Goal: Task Accomplishment & Management: Complete application form

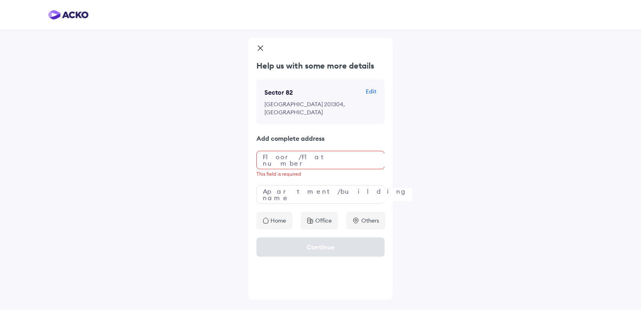
click at [258, 46] on icon at bounding box center [260, 49] width 8 height 10
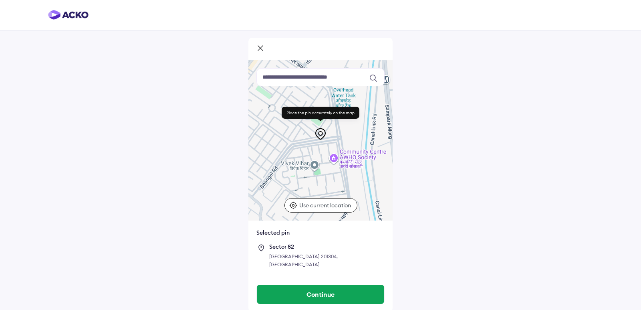
click at [259, 48] on icon at bounding box center [260, 49] width 8 height 10
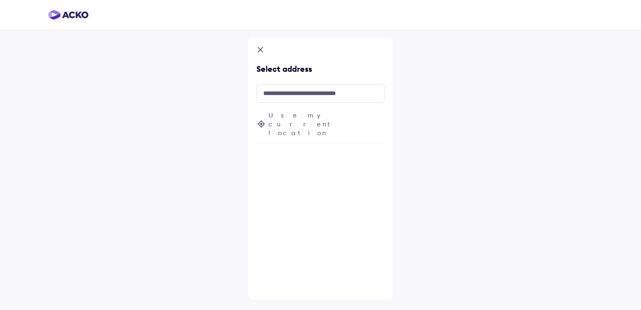
click at [259, 48] on icon at bounding box center [260, 51] width 8 height 10
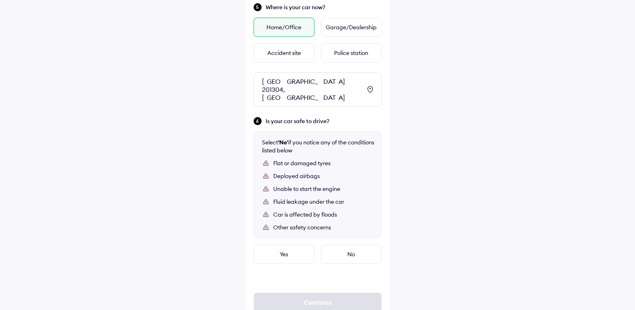
scroll to position [387, 0]
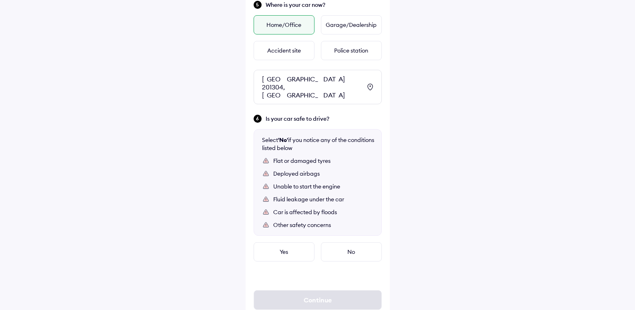
click at [328, 84] on div "[GEOGRAPHIC_DATA] 201304, [GEOGRAPHIC_DATA]" at bounding box center [311, 87] width 99 height 24
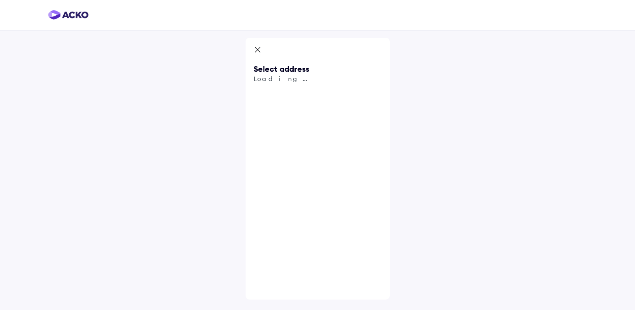
scroll to position [0, 0]
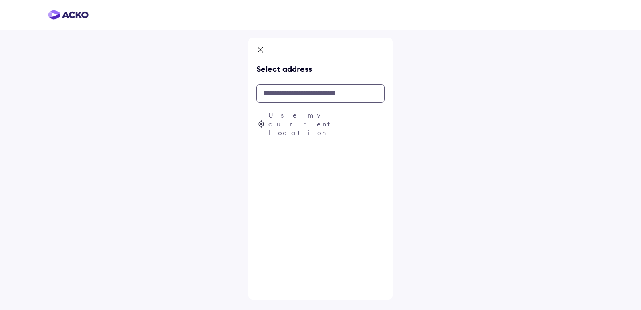
click at [286, 93] on input "text" at bounding box center [320, 93] width 128 height 18
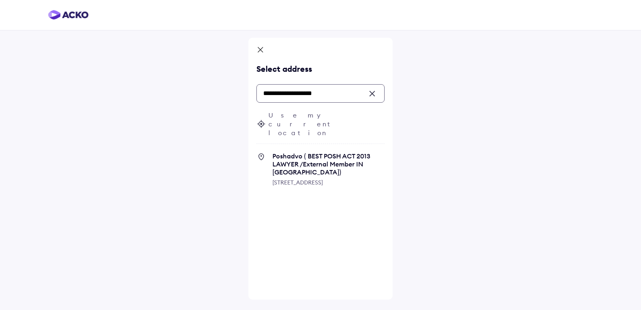
click at [269, 94] on input "**********" at bounding box center [320, 93] width 128 height 18
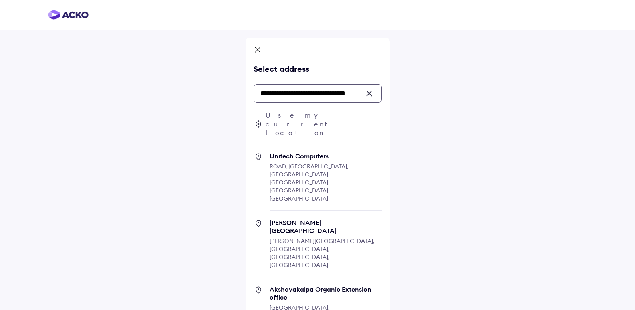
click at [350, 93] on input "**********" at bounding box center [318, 93] width 128 height 18
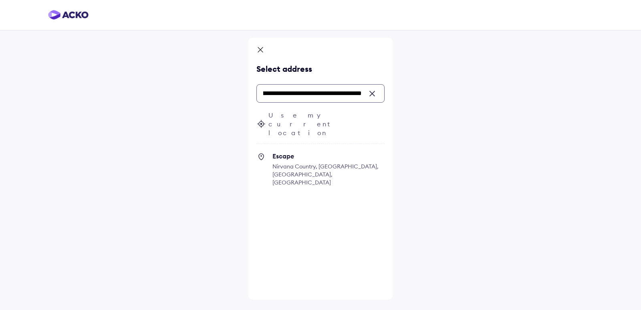
scroll to position [0, 34]
click at [336, 163] on span "Nirvana Country, [GEOGRAPHIC_DATA], [GEOGRAPHIC_DATA], [GEOGRAPHIC_DATA]" at bounding box center [326, 174] width 106 height 23
type input "**********"
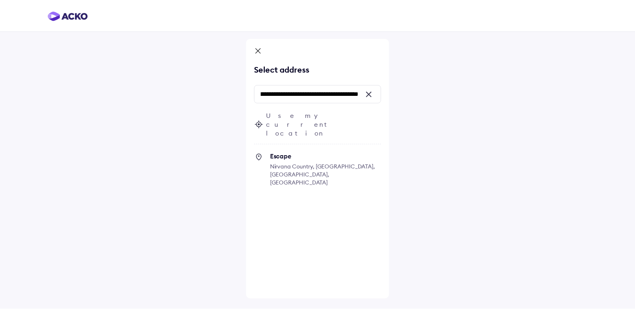
scroll to position [0, 0]
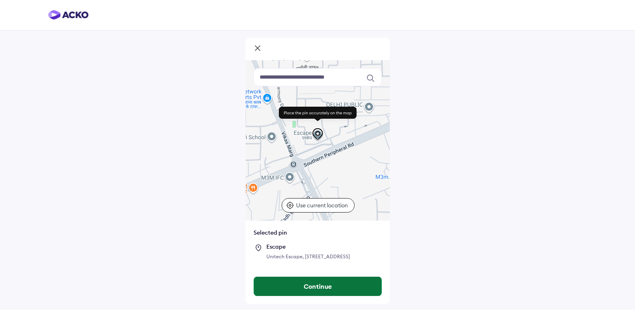
click at [328, 288] on button "Continue" at bounding box center [317, 286] width 127 height 19
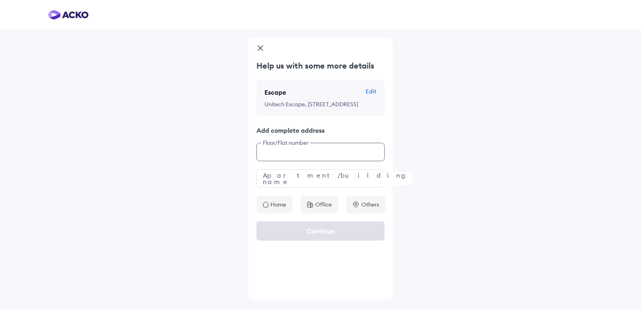
click at [266, 161] on input "text" at bounding box center [320, 152] width 128 height 18
type input "**********"
click at [280, 188] on input "text" at bounding box center [320, 178] width 128 height 18
type input "**********"
click at [258, 46] on icon at bounding box center [260, 49] width 8 height 10
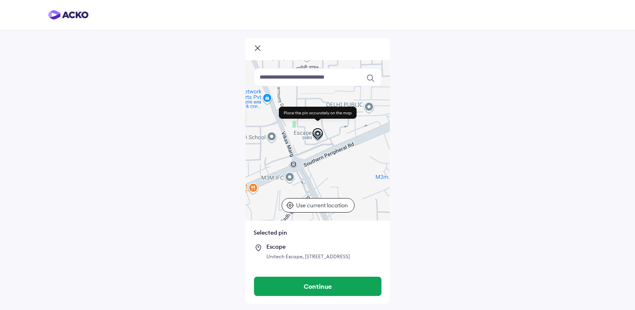
click at [258, 46] on icon at bounding box center [258, 49] width 8 height 10
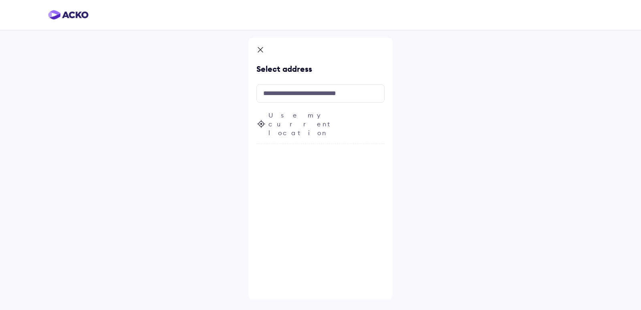
click at [258, 46] on icon at bounding box center [260, 51] width 8 height 10
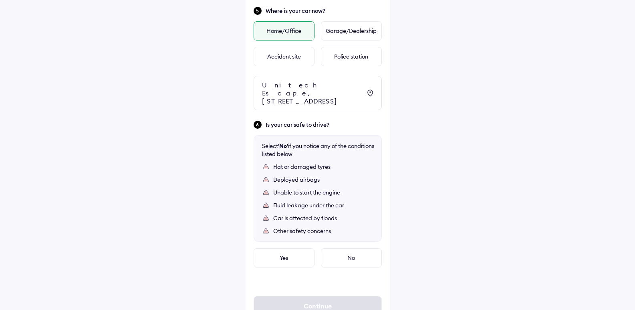
scroll to position [382, 0]
click at [350, 257] on div "No" at bounding box center [351, 256] width 61 height 19
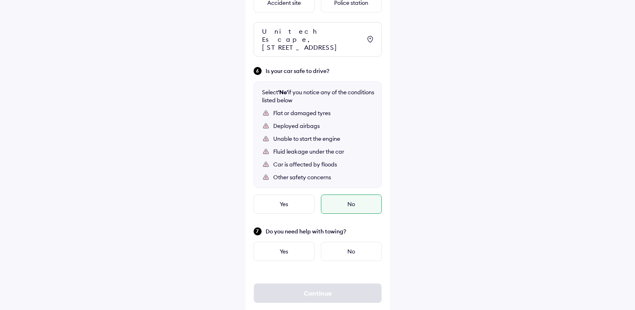
scroll to position [436, 0]
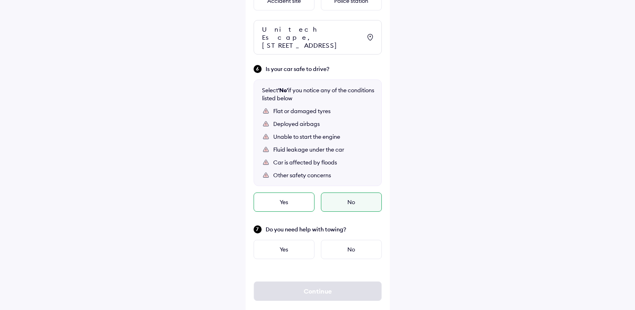
click at [285, 195] on div "Yes" at bounding box center [284, 201] width 61 height 19
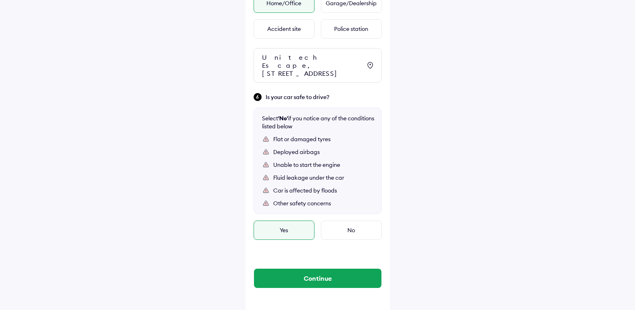
scroll to position [410, 0]
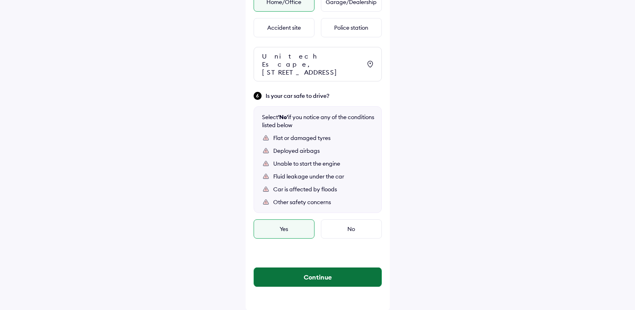
click at [311, 277] on button "Continue" at bounding box center [317, 276] width 127 height 19
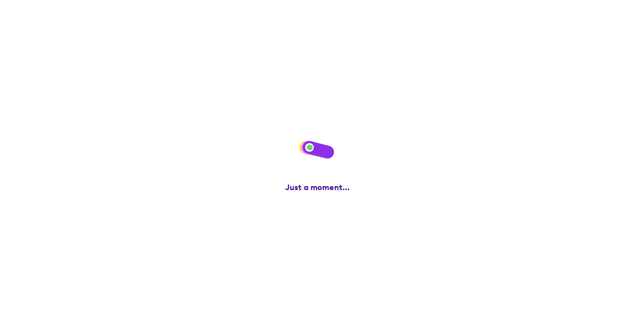
scroll to position [0, 0]
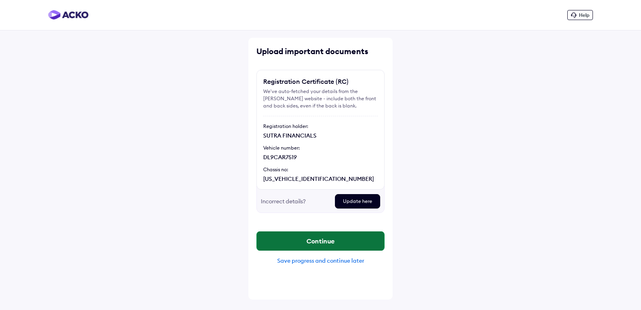
click at [329, 240] on button "Continue" at bounding box center [320, 240] width 127 height 19
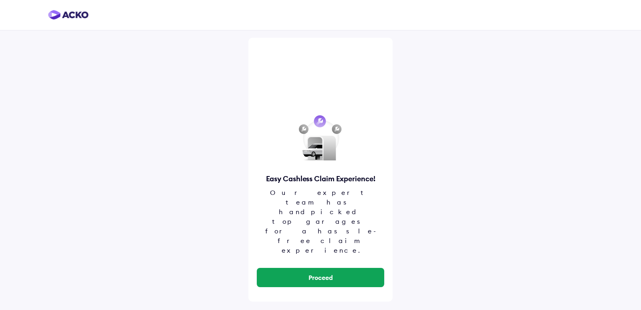
click at [329, 268] on button "Proceed" at bounding box center [320, 277] width 127 height 19
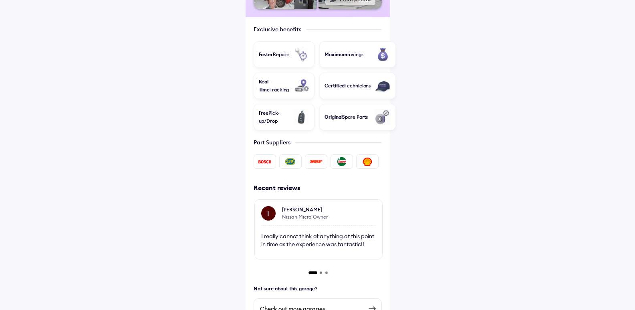
scroll to position [294, 0]
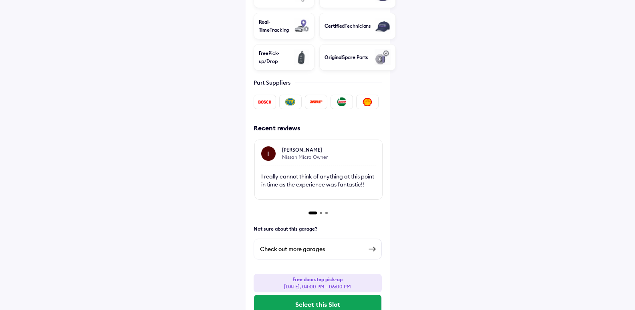
click at [373, 244] on img at bounding box center [372, 249] width 10 height 10
click at [372, 244] on img at bounding box center [372, 249] width 10 height 10
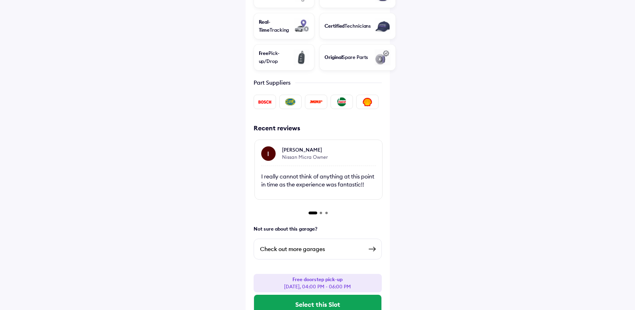
click at [372, 244] on img at bounding box center [372, 249] width 10 height 10
click at [337, 295] on button "Select this Slot" at bounding box center [317, 304] width 127 height 19
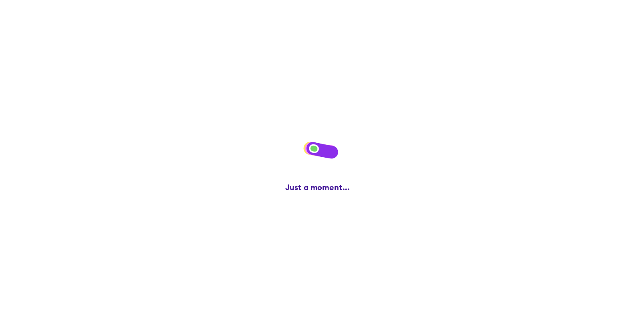
scroll to position [0, 0]
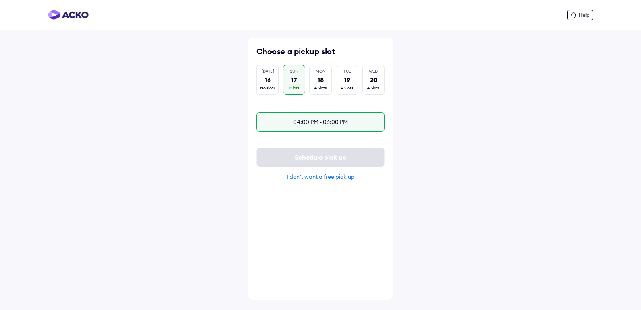
click at [323, 119] on div "04:00 PM - 06:00 PM" at bounding box center [320, 121] width 128 height 19
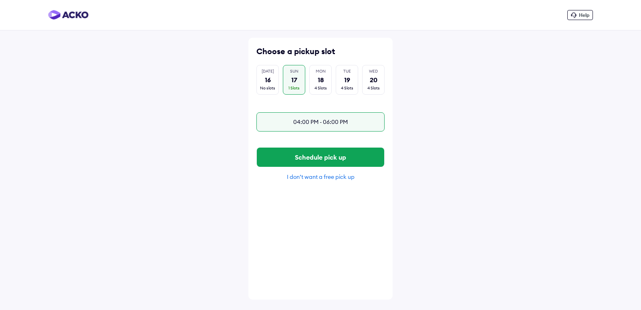
click at [327, 180] on div "I don’t want a free pick up" at bounding box center [320, 176] width 128 height 7
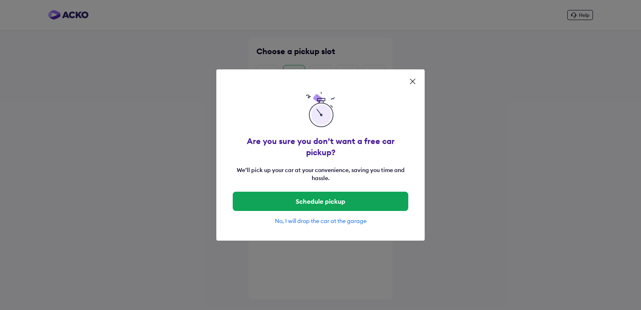
click at [326, 217] on div "No, I will drop the car at the garage" at bounding box center [320, 220] width 176 height 7
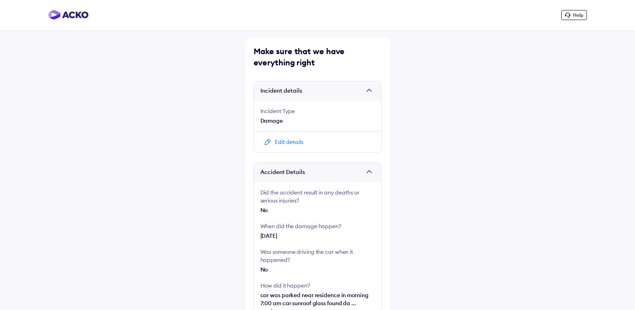
click at [294, 141] on div "Edit details" at bounding box center [289, 142] width 28 height 8
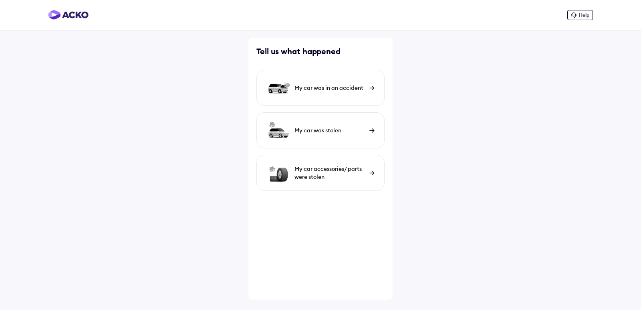
click at [354, 85] on div "My car was in an accident" at bounding box center [330, 88] width 71 height 8
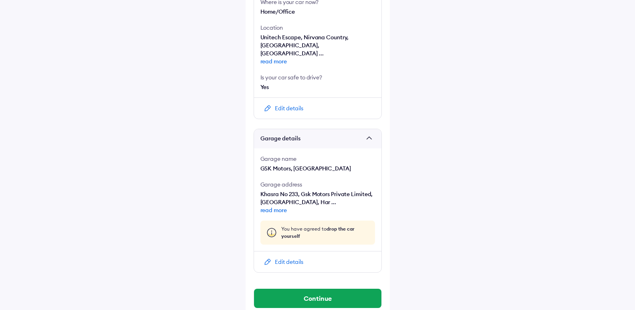
scroll to position [355, 0]
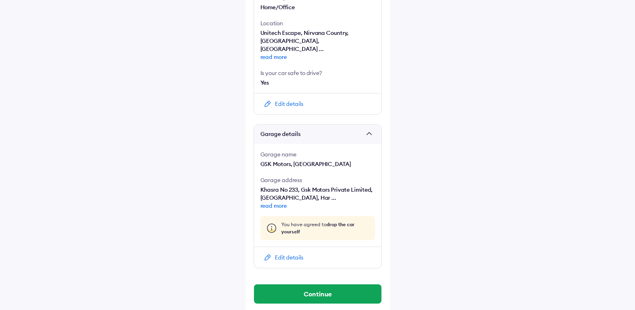
click at [275, 253] on div "Edit details" at bounding box center [289, 257] width 28 height 8
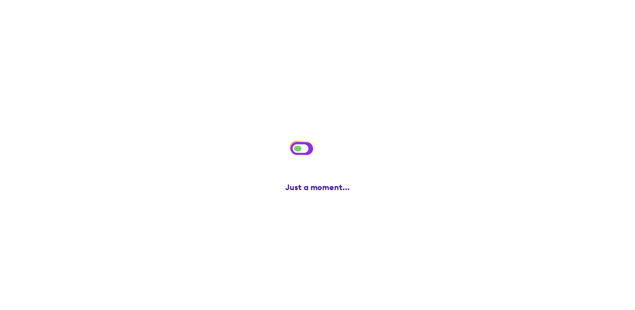
scroll to position [0, 0]
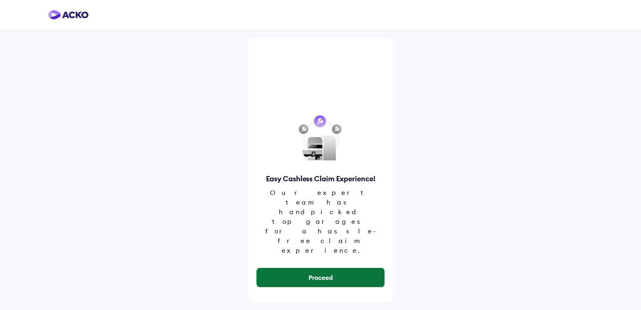
click at [308, 268] on button "Proceed" at bounding box center [320, 277] width 127 height 19
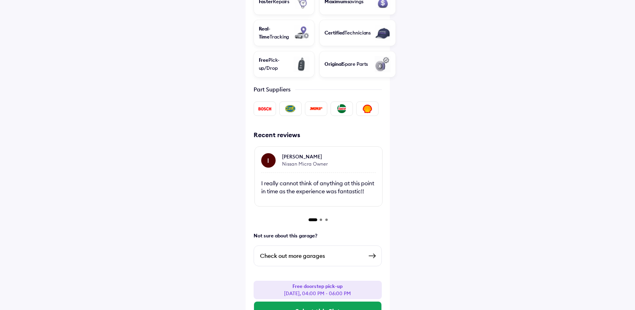
scroll to position [294, 0]
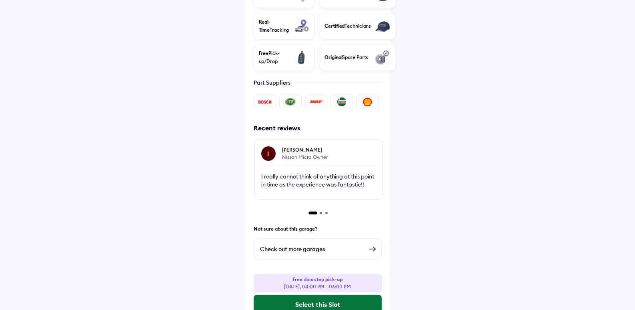
click at [335, 295] on button "Select this Slot" at bounding box center [317, 304] width 127 height 19
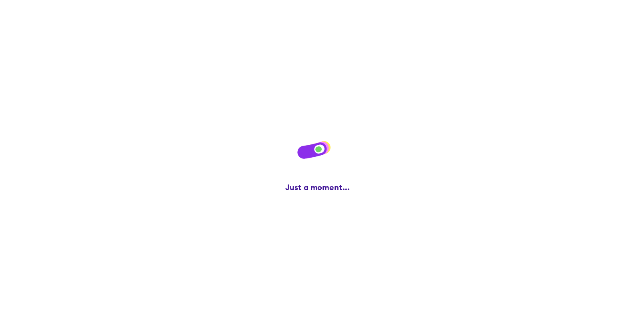
scroll to position [0, 0]
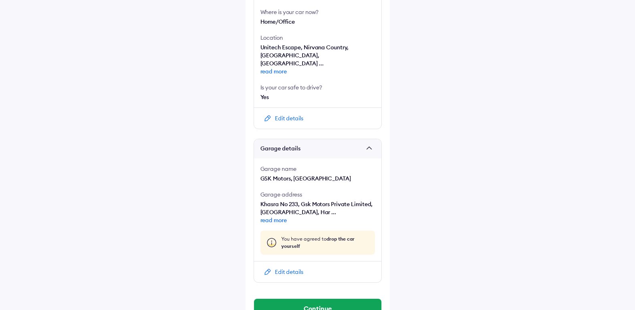
scroll to position [355, 0]
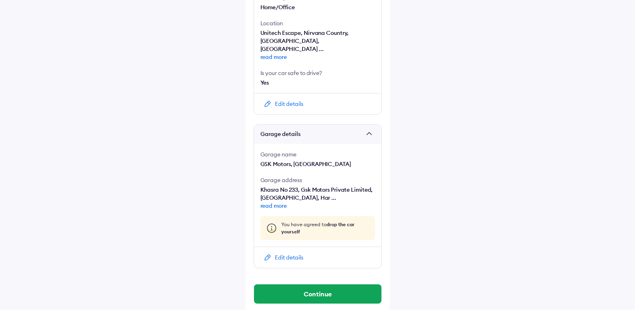
click at [370, 130] on span at bounding box center [371, 134] width 8 height 8
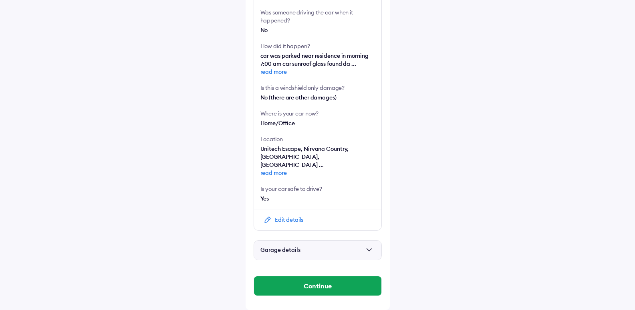
scroll to position [231, 0]
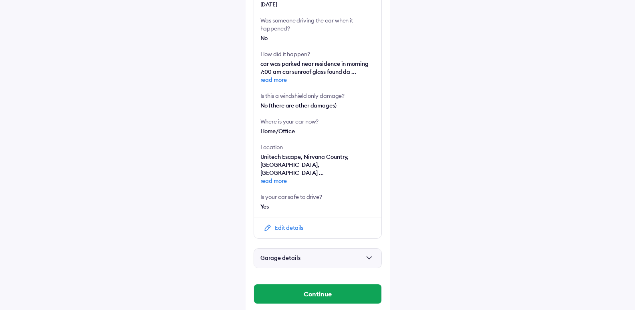
click at [369, 254] on span at bounding box center [371, 258] width 8 height 8
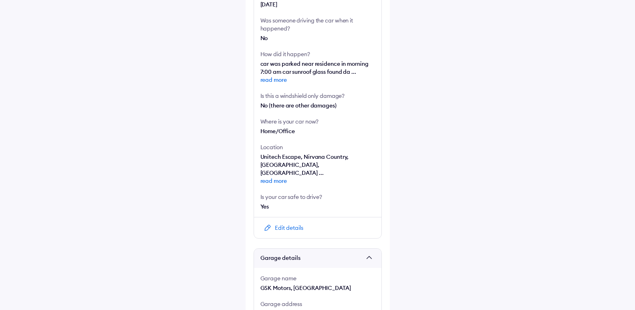
scroll to position [355, 0]
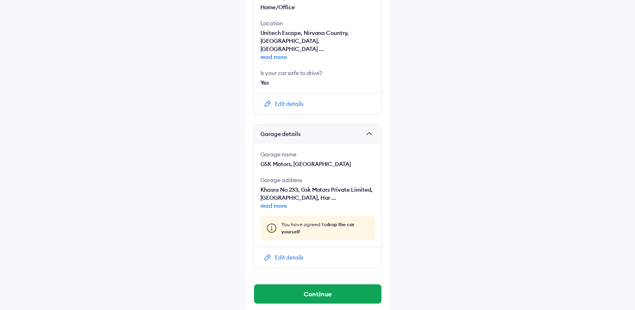
click at [303, 253] on div "Edit details" at bounding box center [289, 257] width 28 height 8
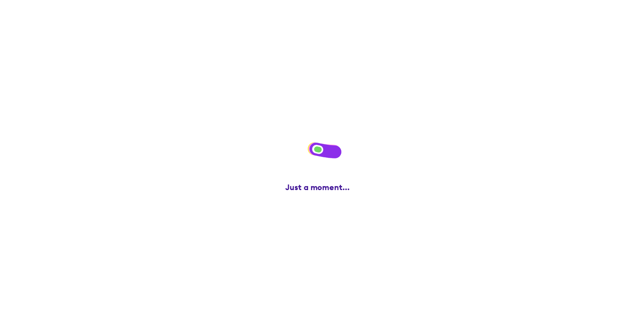
scroll to position [0, 0]
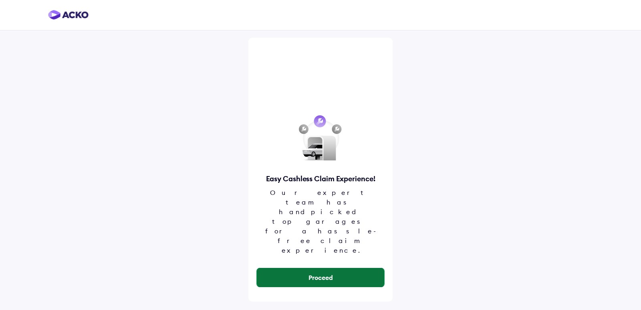
click at [327, 268] on button "Proceed" at bounding box center [320, 277] width 127 height 19
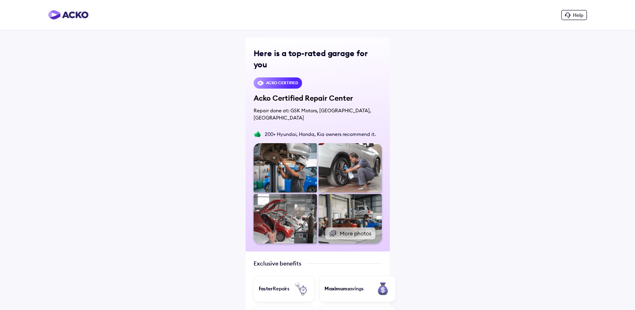
scroll to position [271, 0]
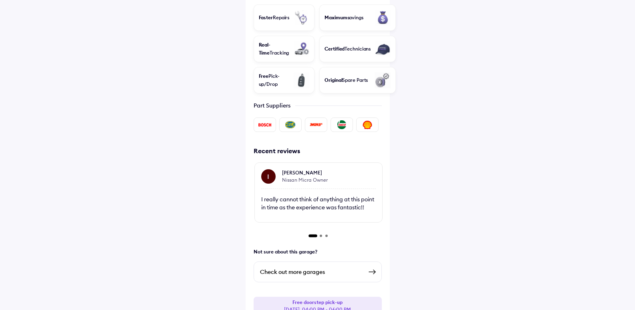
click at [372, 267] on img at bounding box center [372, 272] width 10 height 10
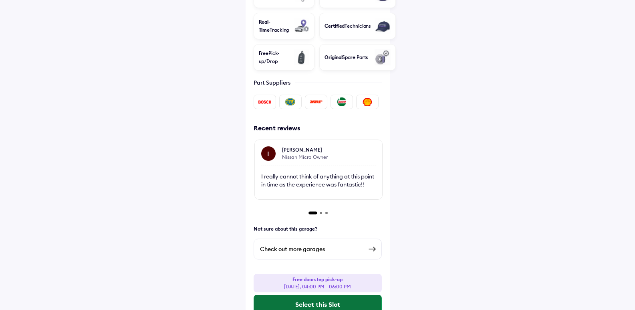
click at [349, 295] on button "Select this Slot" at bounding box center [317, 304] width 127 height 19
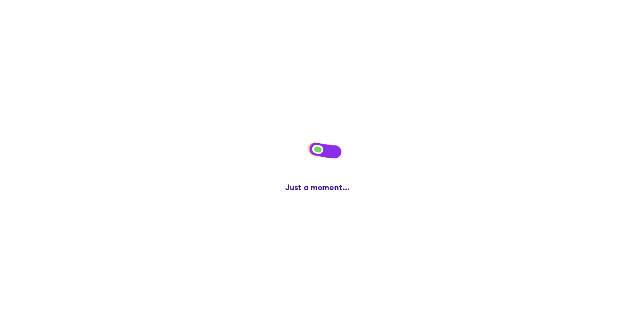
scroll to position [0, 0]
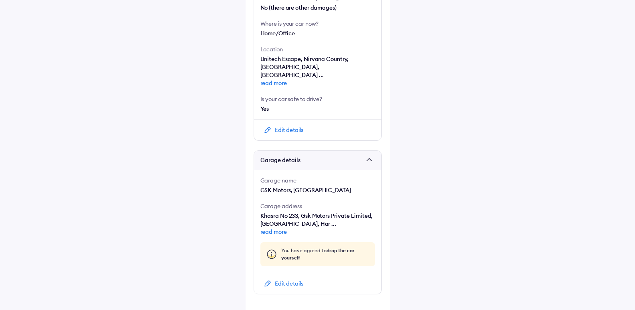
scroll to position [355, 0]
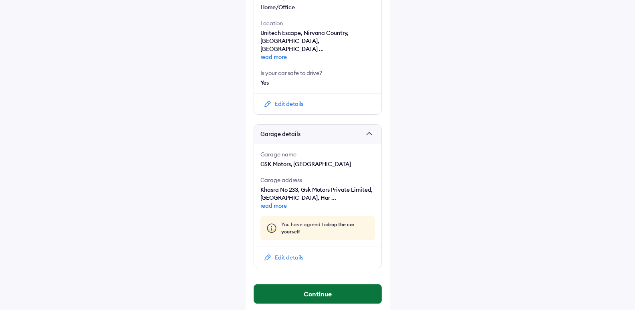
click at [335, 286] on button "Continue" at bounding box center [317, 293] width 127 height 19
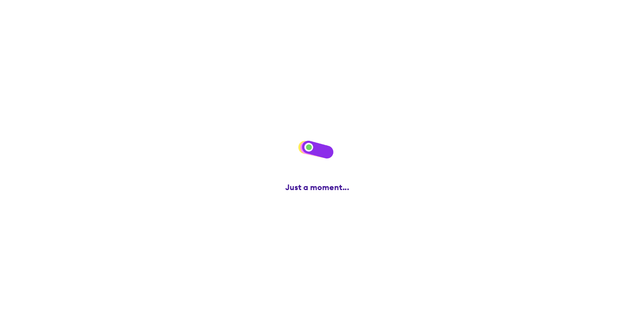
scroll to position [0, 0]
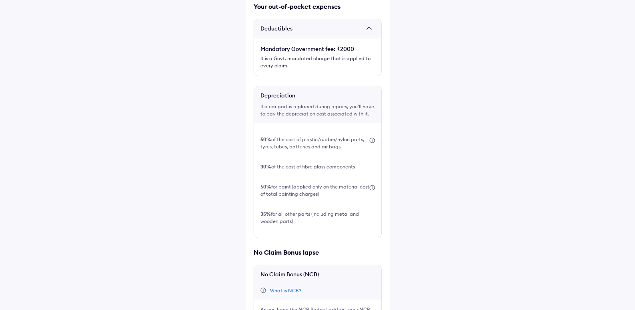
scroll to position [220, 0]
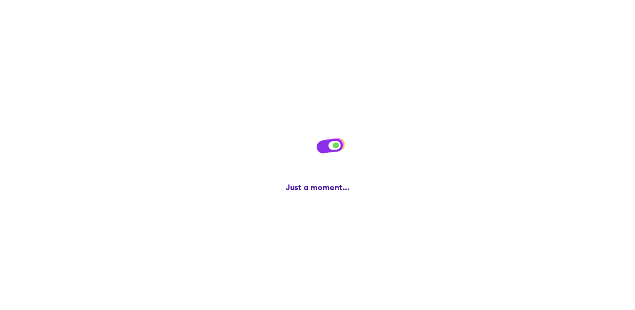
scroll to position [0, 0]
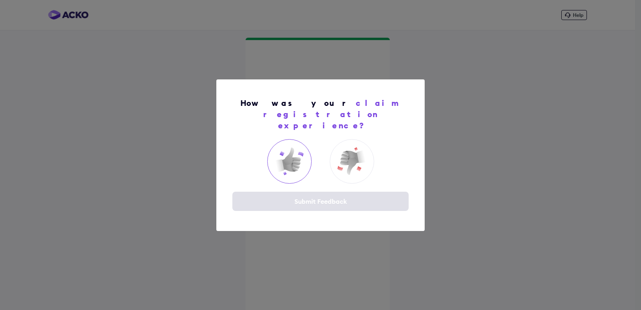
click at [289, 162] on img at bounding box center [289, 161] width 32 height 32
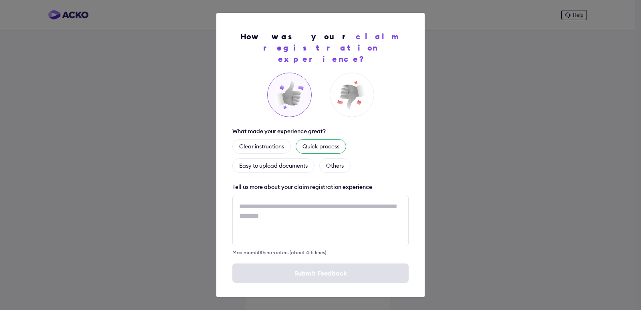
click at [304, 139] on div "Quick process" at bounding box center [321, 146] width 50 height 14
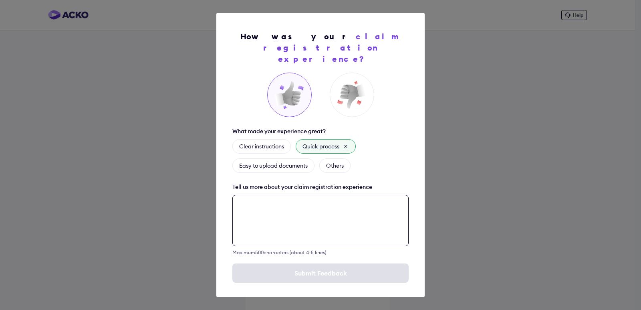
click at [290, 218] on textarea at bounding box center [320, 220] width 176 height 51
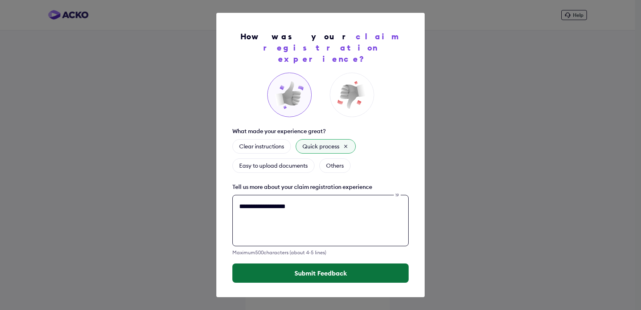
type textarea "**********"
click at [300, 263] on button "Submit Feedback" at bounding box center [320, 272] width 176 height 19
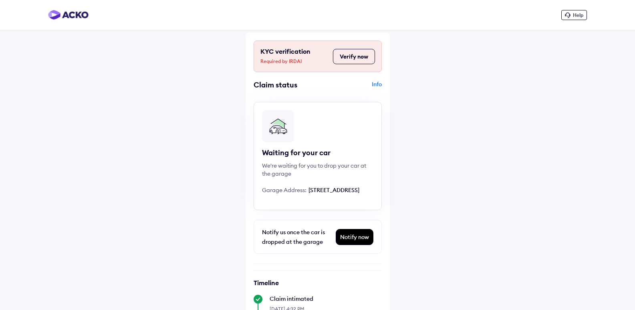
click at [353, 57] on button "Verify now" at bounding box center [354, 56] width 42 height 15
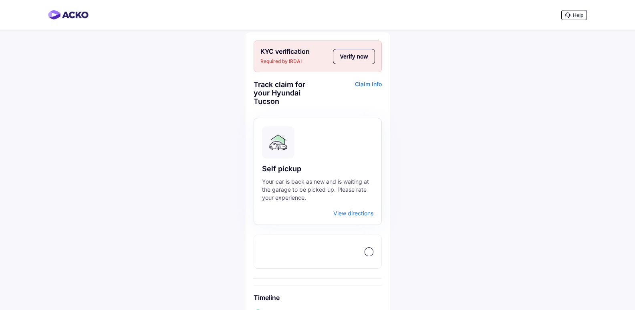
click at [368, 82] on div "Claim info" at bounding box center [351, 95] width 62 height 31
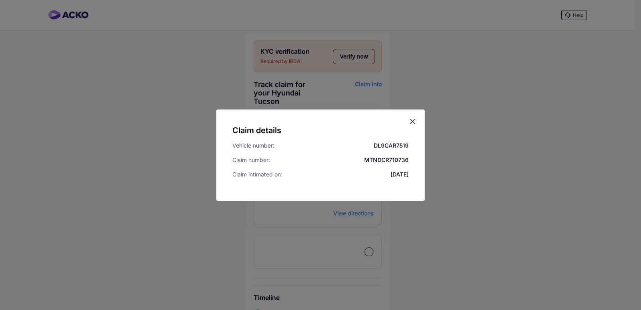
click at [411, 117] on div "Claim details Vehicle number: DL9CAR7519 Claim number: MTNDCR710736 Claim intim…" at bounding box center [320, 154] width 208 height 91
click at [411, 121] on icon at bounding box center [413, 121] width 8 height 8
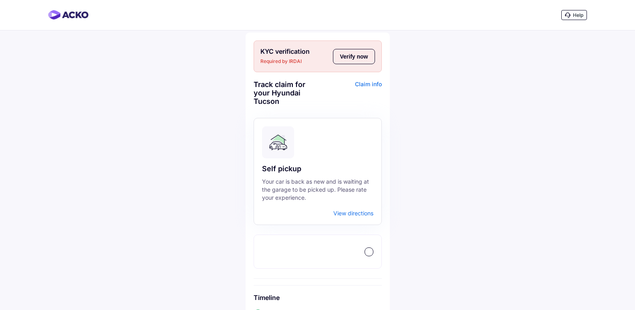
click at [577, 14] on span "Help" at bounding box center [578, 15] width 10 height 6
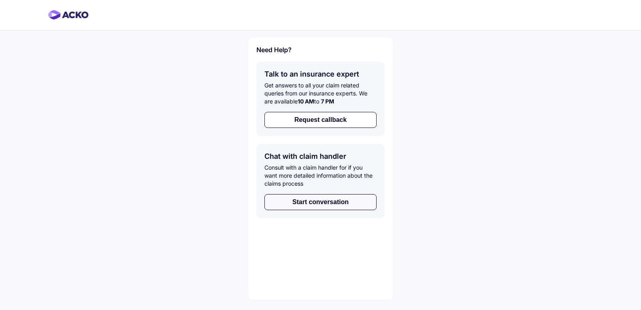
click at [313, 199] on button "Start conversation" at bounding box center [320, 202] width 112 height 16
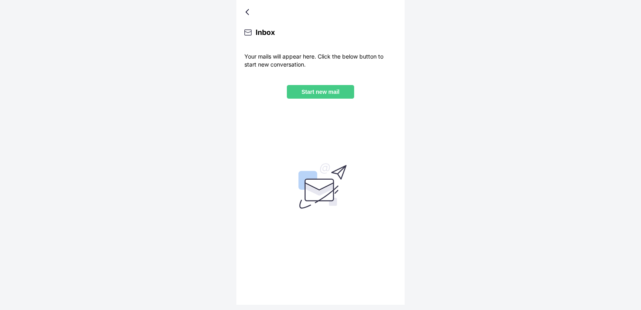
click at [331, 91] on p "Start new mail" at bounding box center [320, 92] width 55 height 6
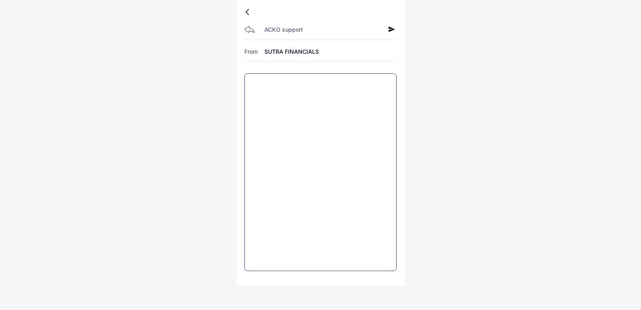
click at [300, 89] on textarea at bounding box center [320, 172] width 152 height 198
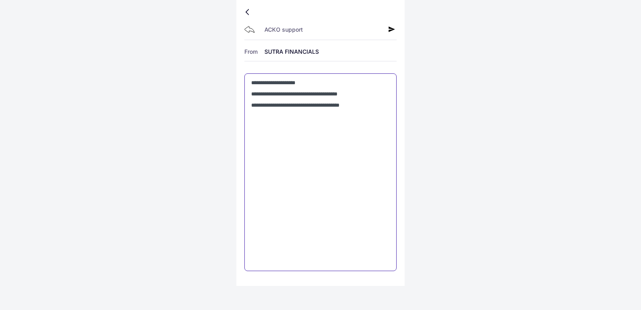
type textarea "**********"
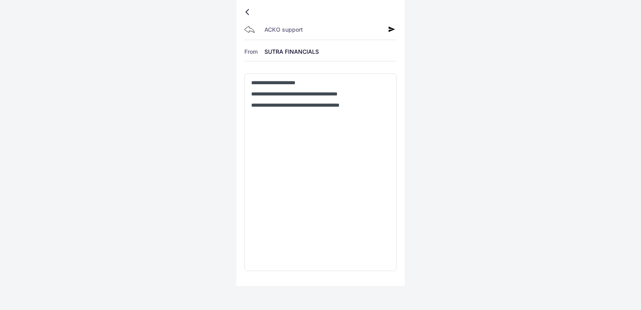
click at [390, 26] on icon at bounding box center [392, 29] width 6 height 6
